Goal: Check status: Check status

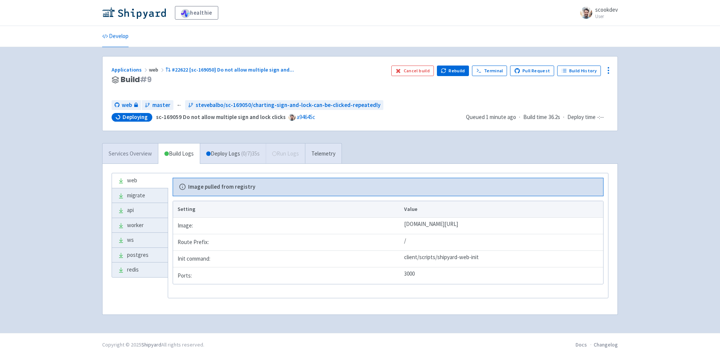
click at [122, 155] on link "Services Overview" at bounding box center [130, 154] width 55 height 21
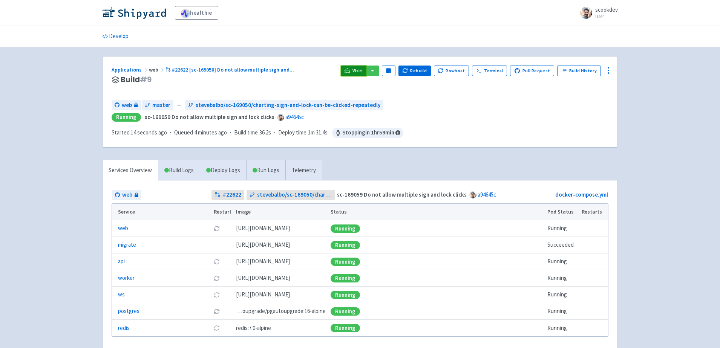
click at [358, 72] on span "Visit" at bounding box center [358, 71] width 10 height 6
